Goal: Information Seeking & Learning: Understand process/instructions

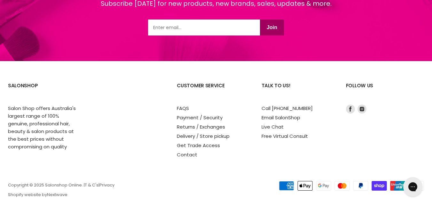
scroll to position [971, 0]
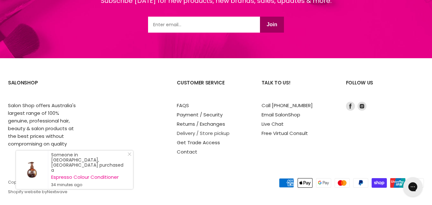
click at [200, 130] on link "Delivery / Store pickup" at bounding box center [203, 133] width 53 height 7
